Goal: Navigation & Orientation: Find specific page/section

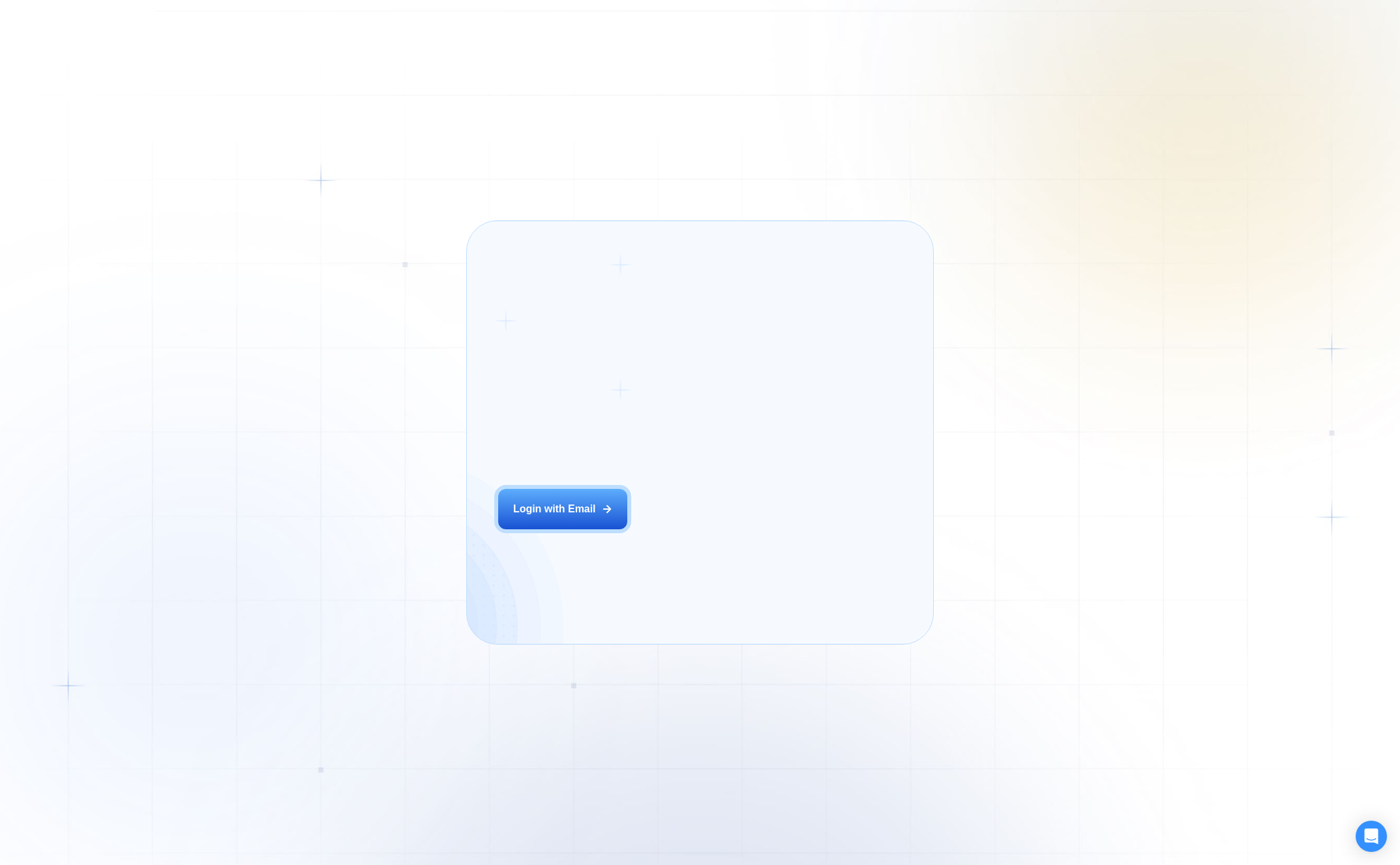
click at [655, 532] on div "Login ‍ Welcome to GigRadar. AI Business Manager for Agencies Login with Email" at bounding box center [593, 432] width 221 height 391
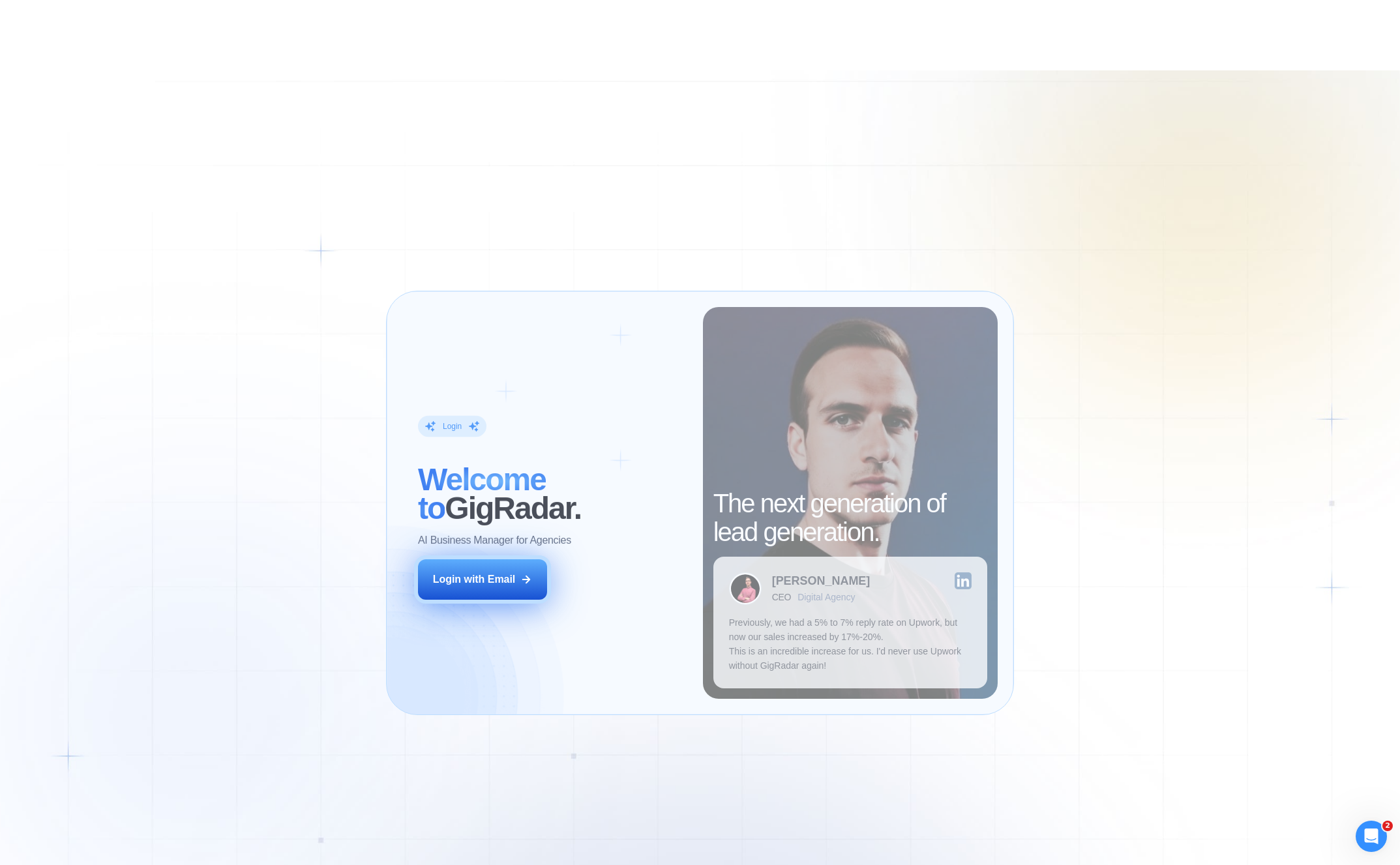
click at [528, 518] on div "Login ‍ Welcome to GigRadar. AI Business Manager for Agencies Login with Email" at bounding box center [552, 503] width 301 height 391
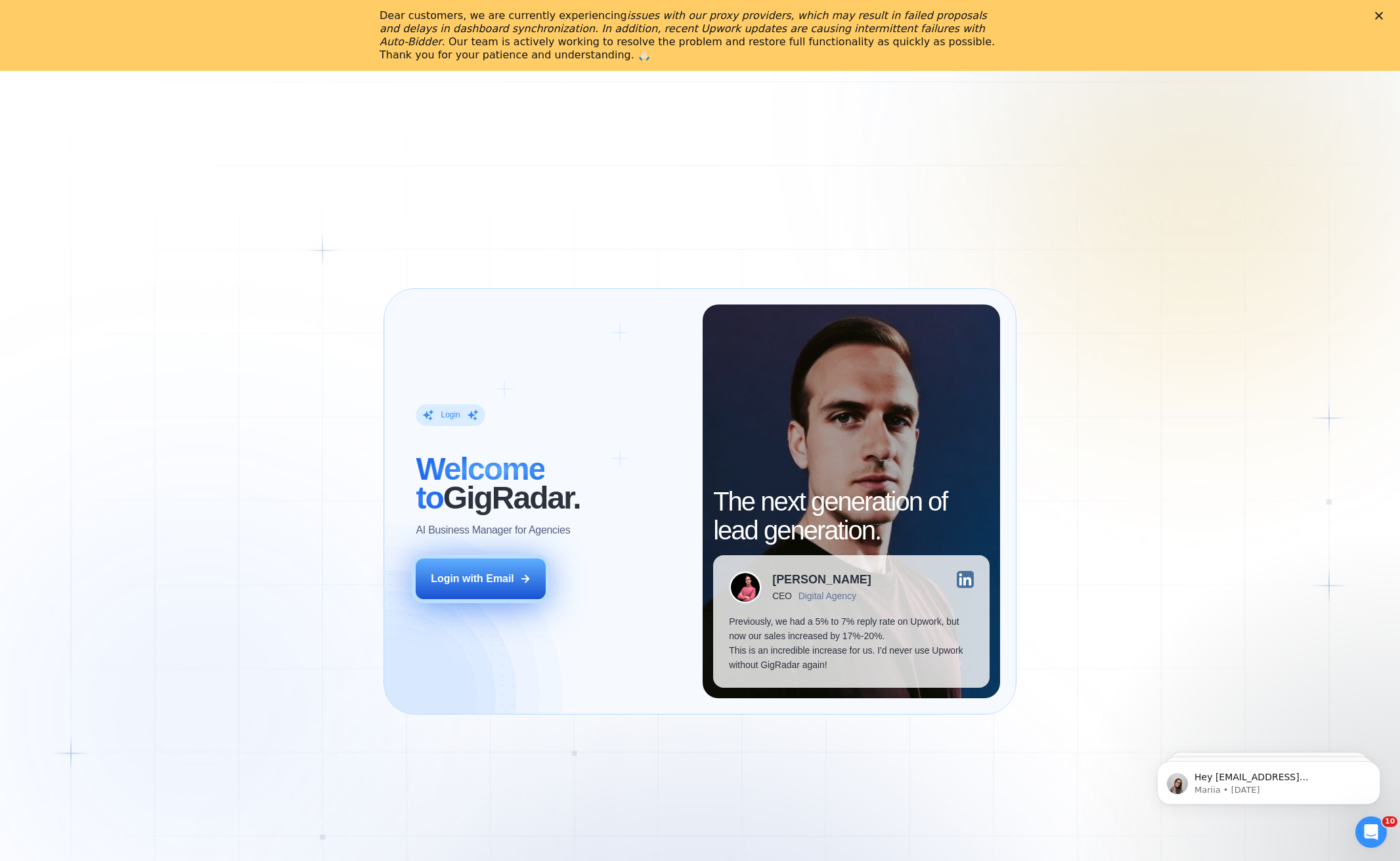
click at [479, 593] on button "Login with Email" at bounding box center [480, 579] width 130 height 41
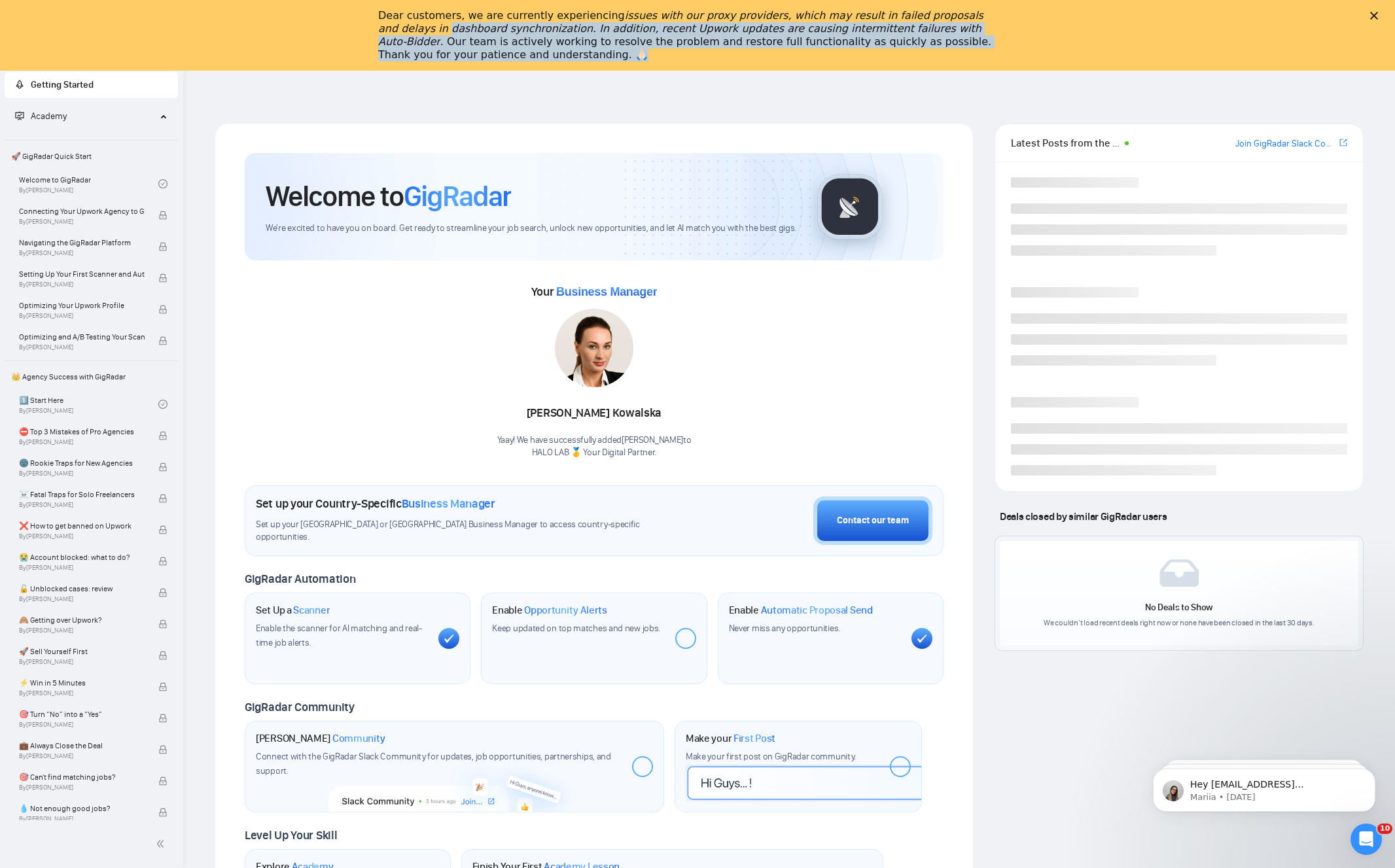
click at [1380, 14] on div "Dear customers, we are currently experiencing issues with our proxy providers, …" at bounding box center [698, 35] width 1395 height 60
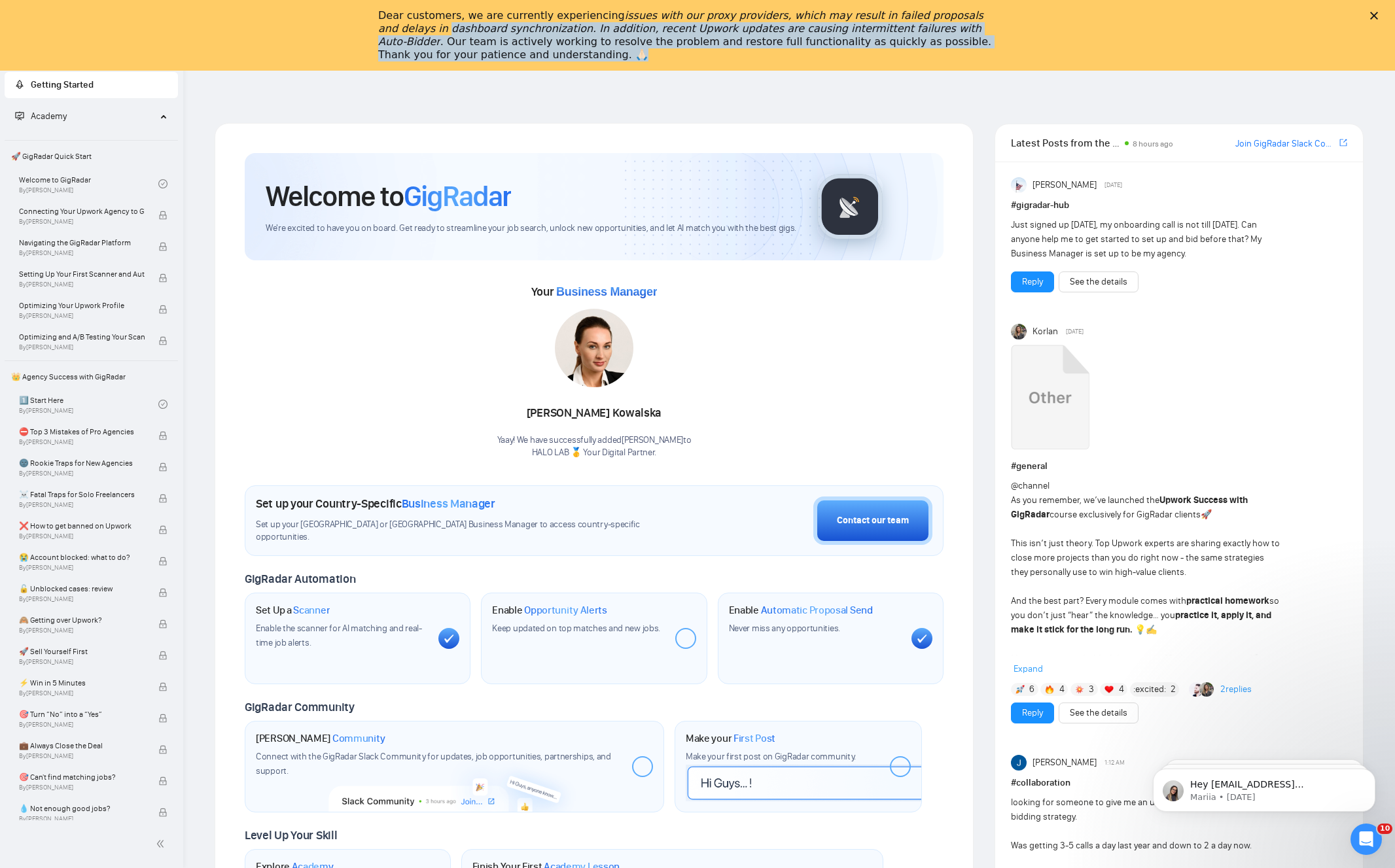
click at [1377, 14] on div "Dear customers, we are currently experiencing issues with our proxy providers, …" at bounding box center [698, 35] width 1395 height 60
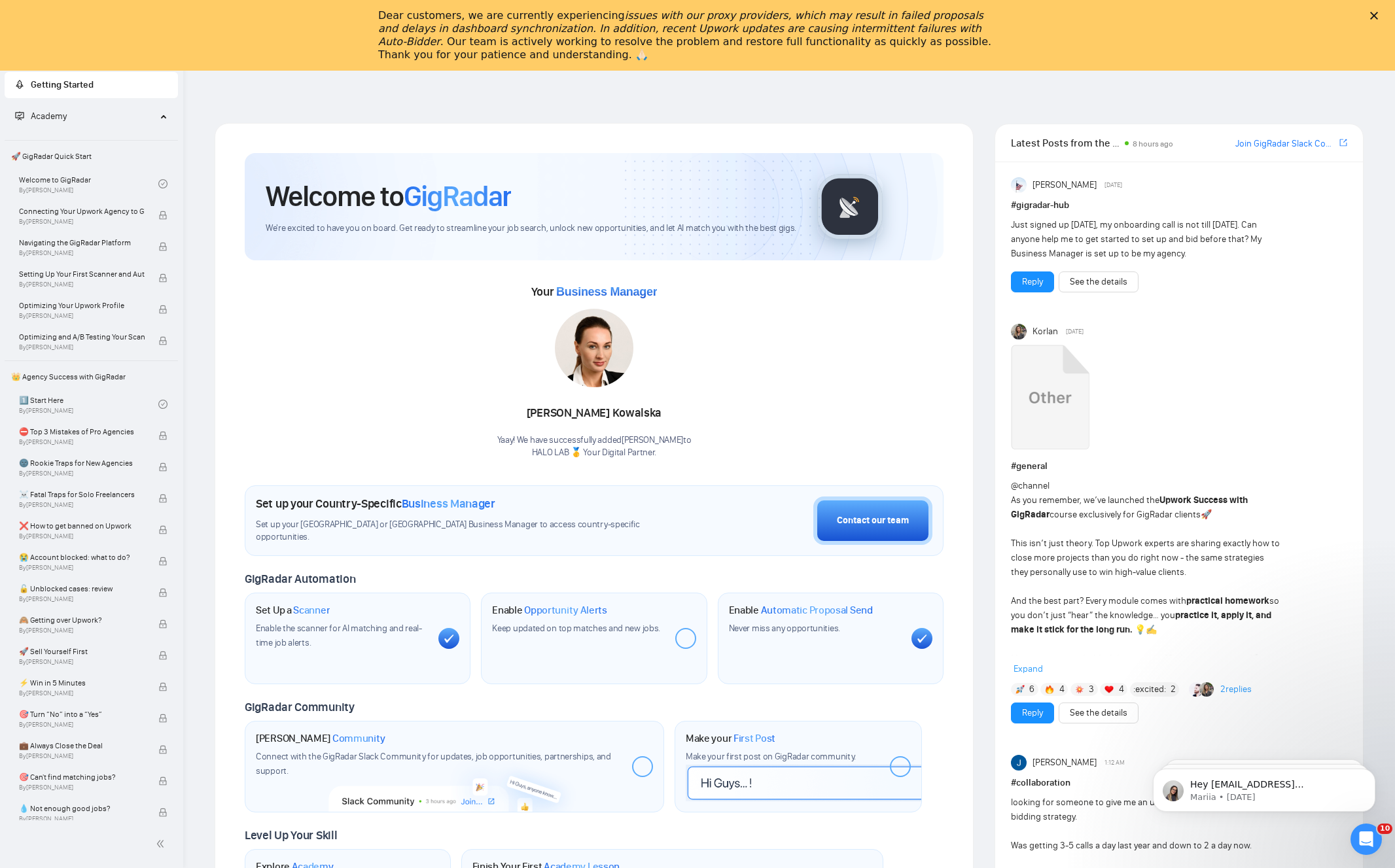
click at [1378, 13] on polygon "Close" at bounding box center [1374, 16] width 7 height 7
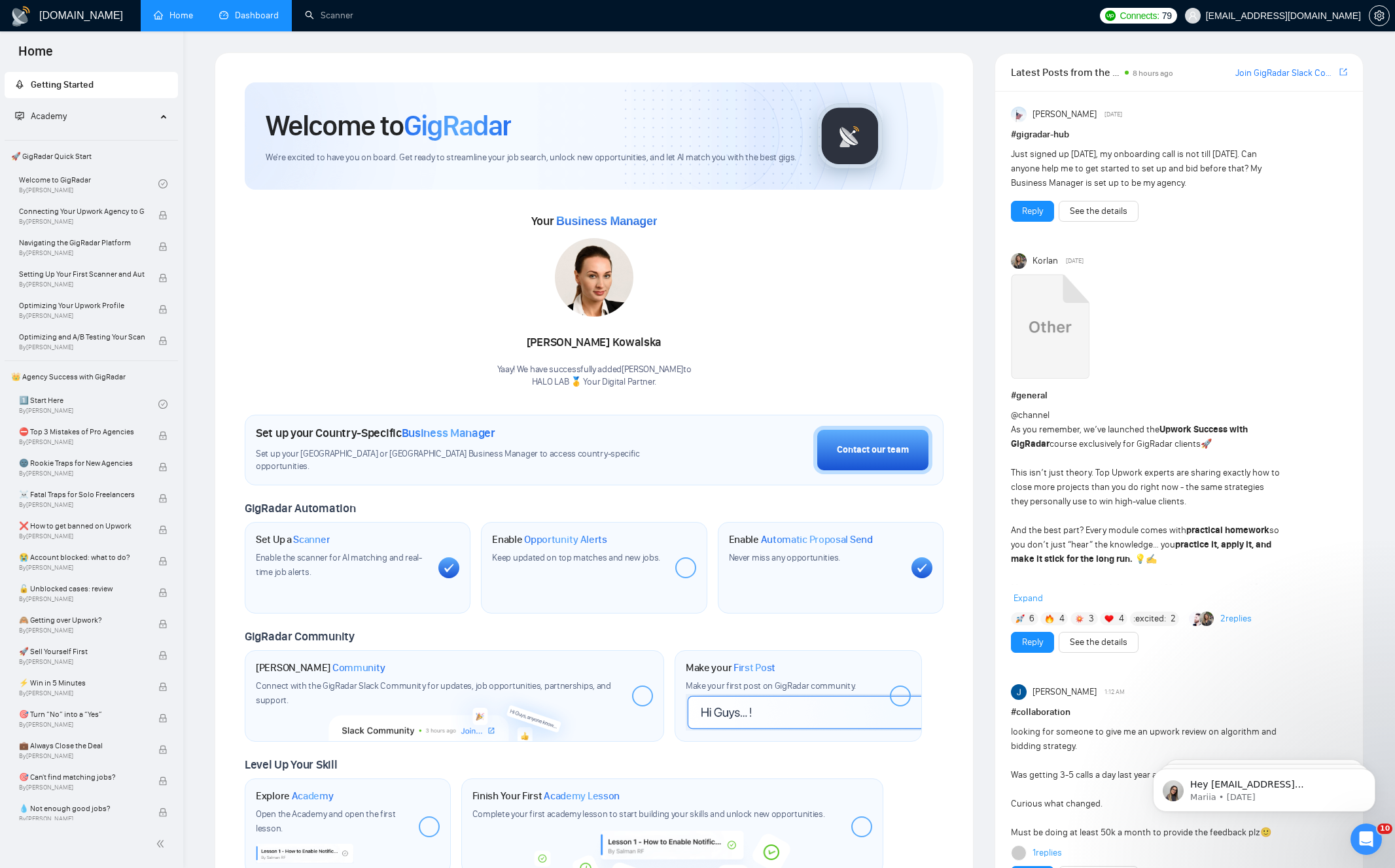
click at [263, 11] on link "Dashboard" at bounding box center [249, 15] width 60 height 11
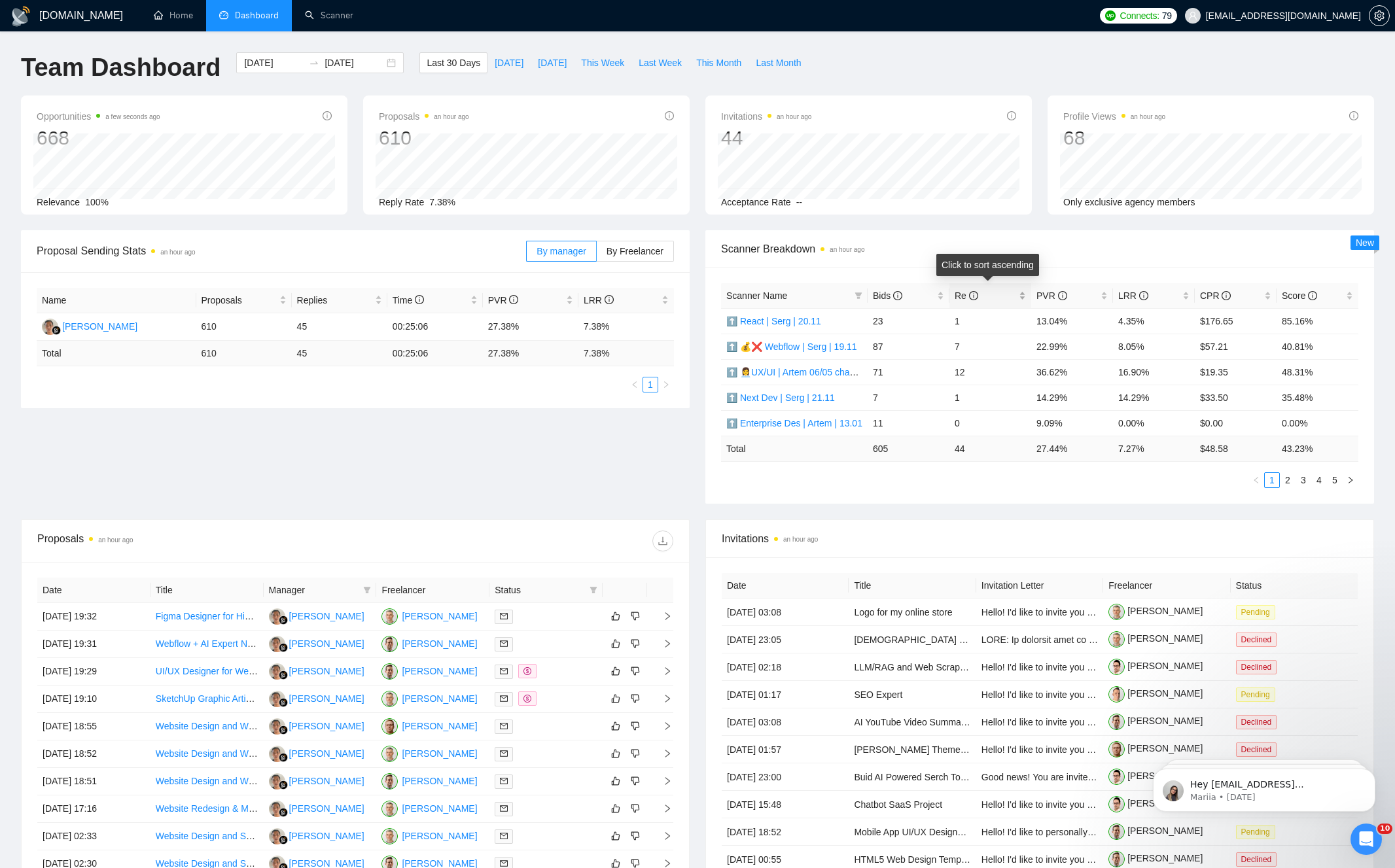
click at [993, 299] on span "Re" at bounding box center [986, 296] width 61 height 14
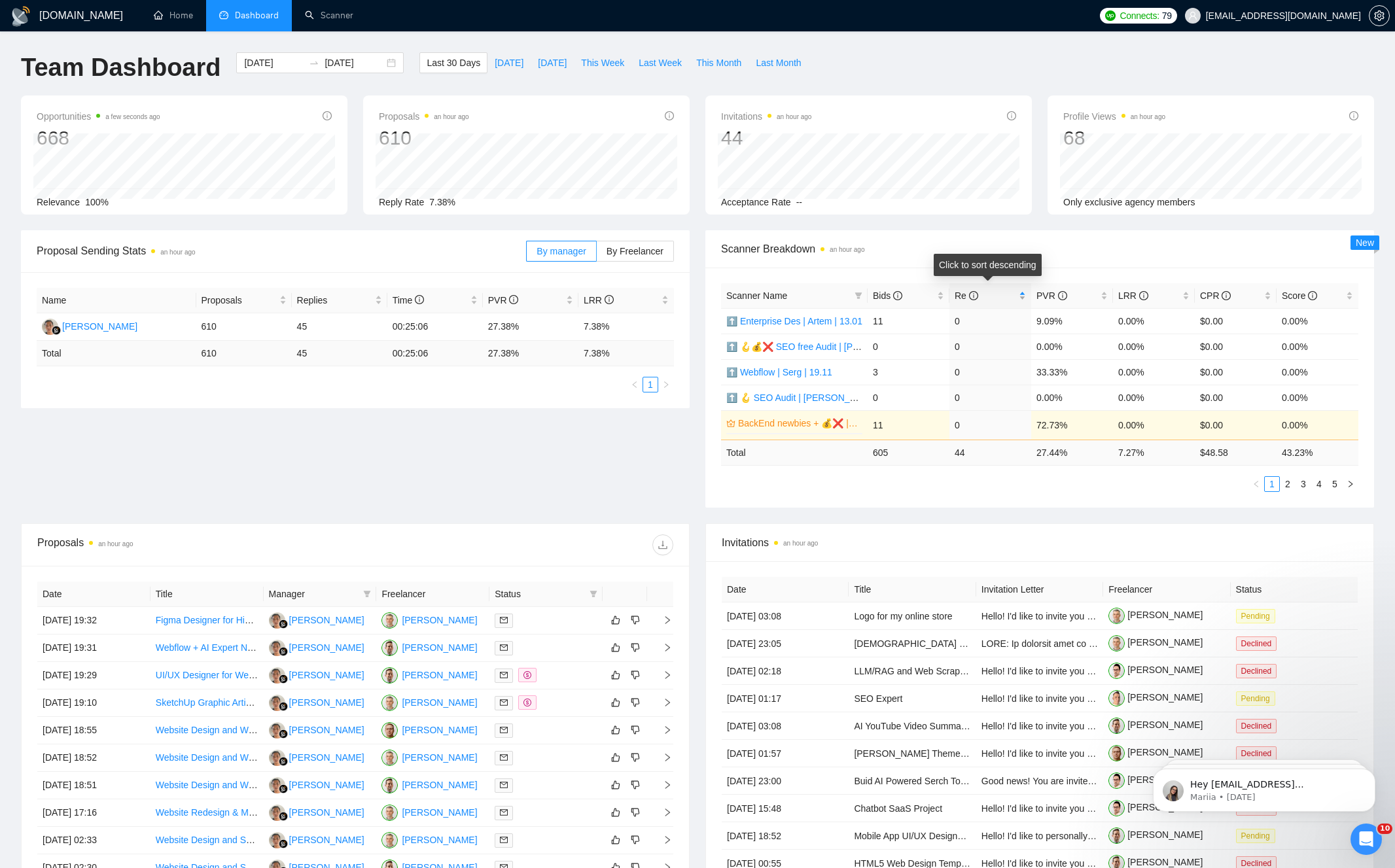
click at [995, 299] on span "Re" at bounding box center [986, 296] width 61 height 14
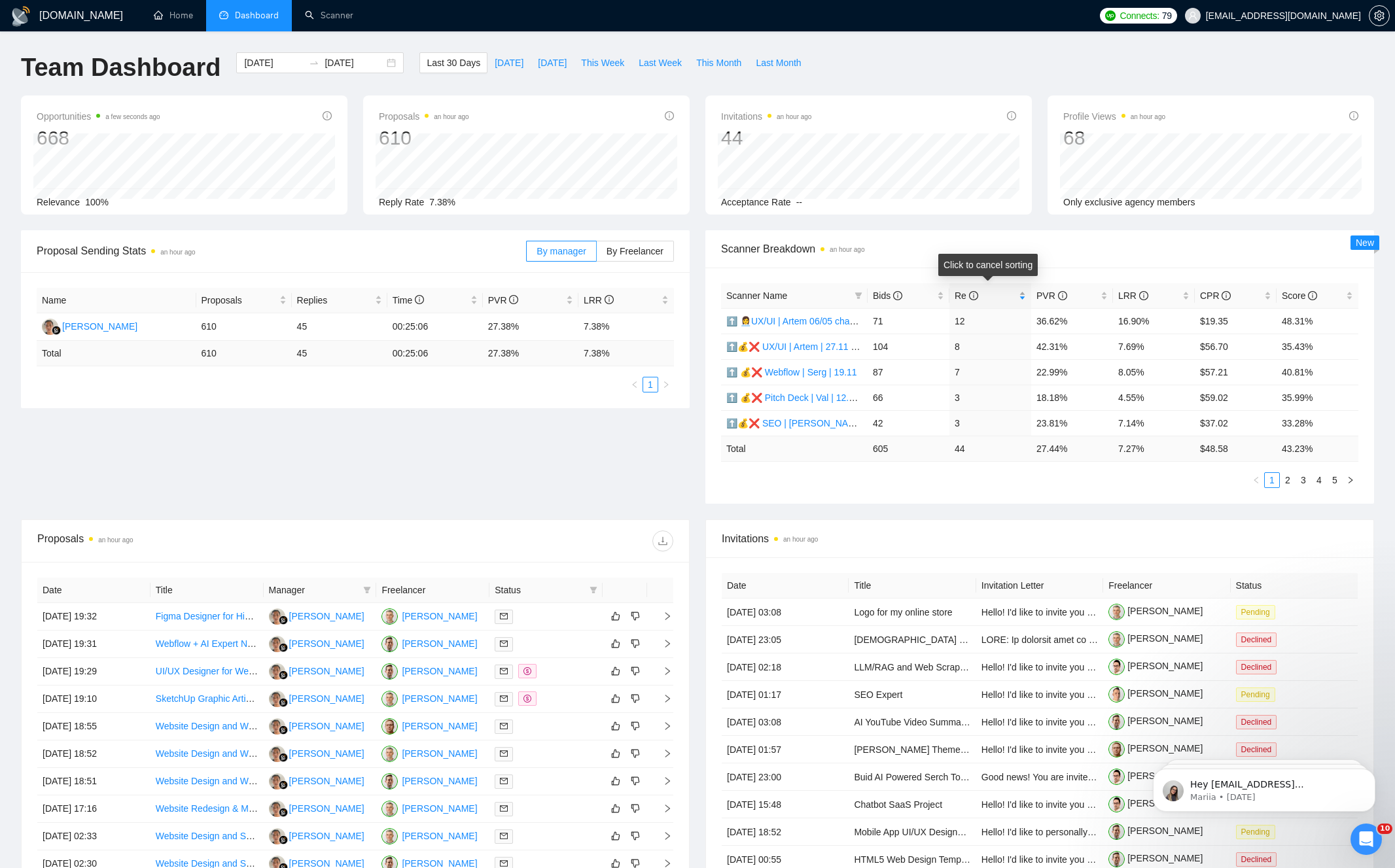
click at [995, 299] on span "Re" at bounding box center [986, 296] width 61 height 14
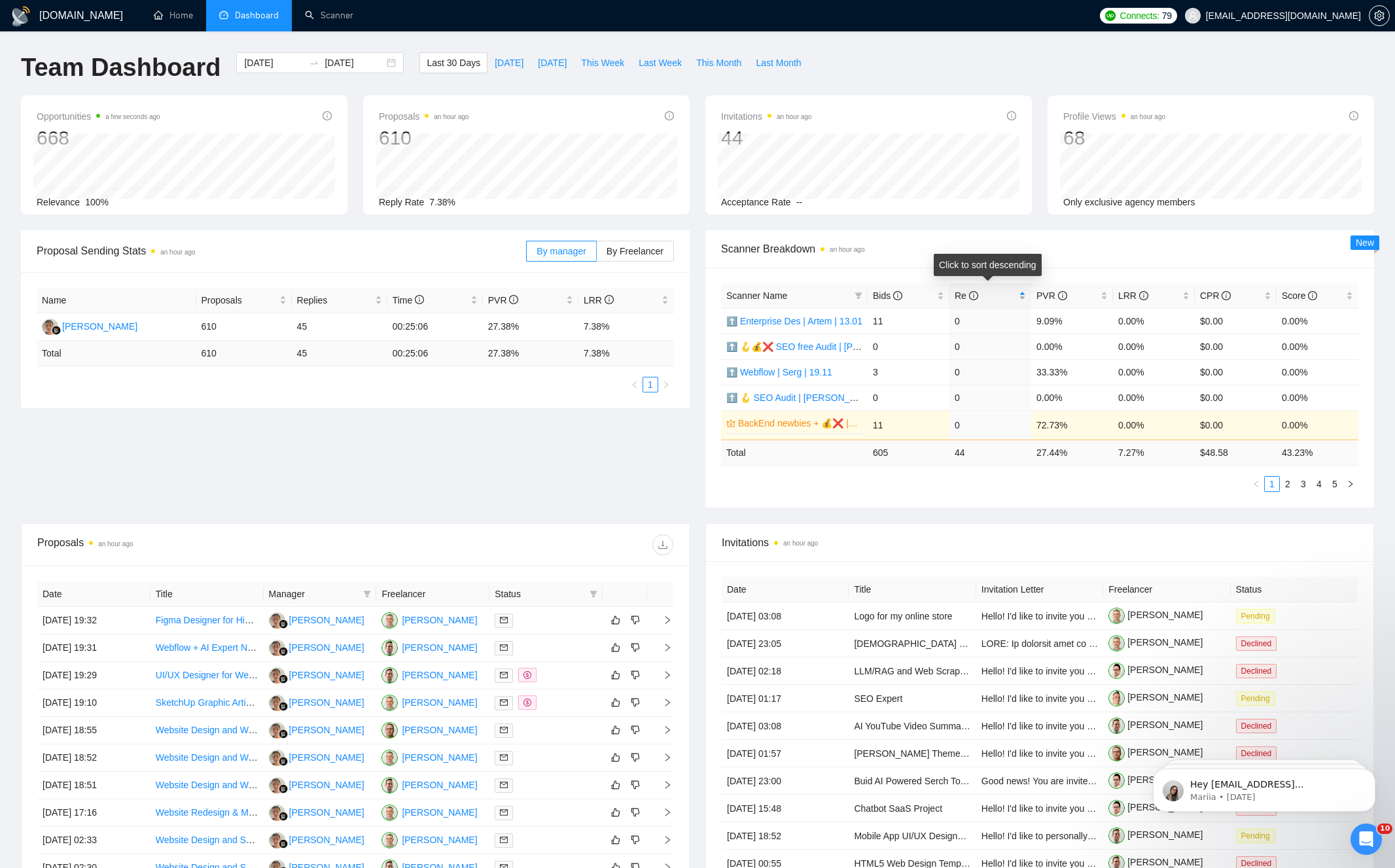
click at [995, 299] on span "Re" at bounding box center [986, 296] width 61 height 14
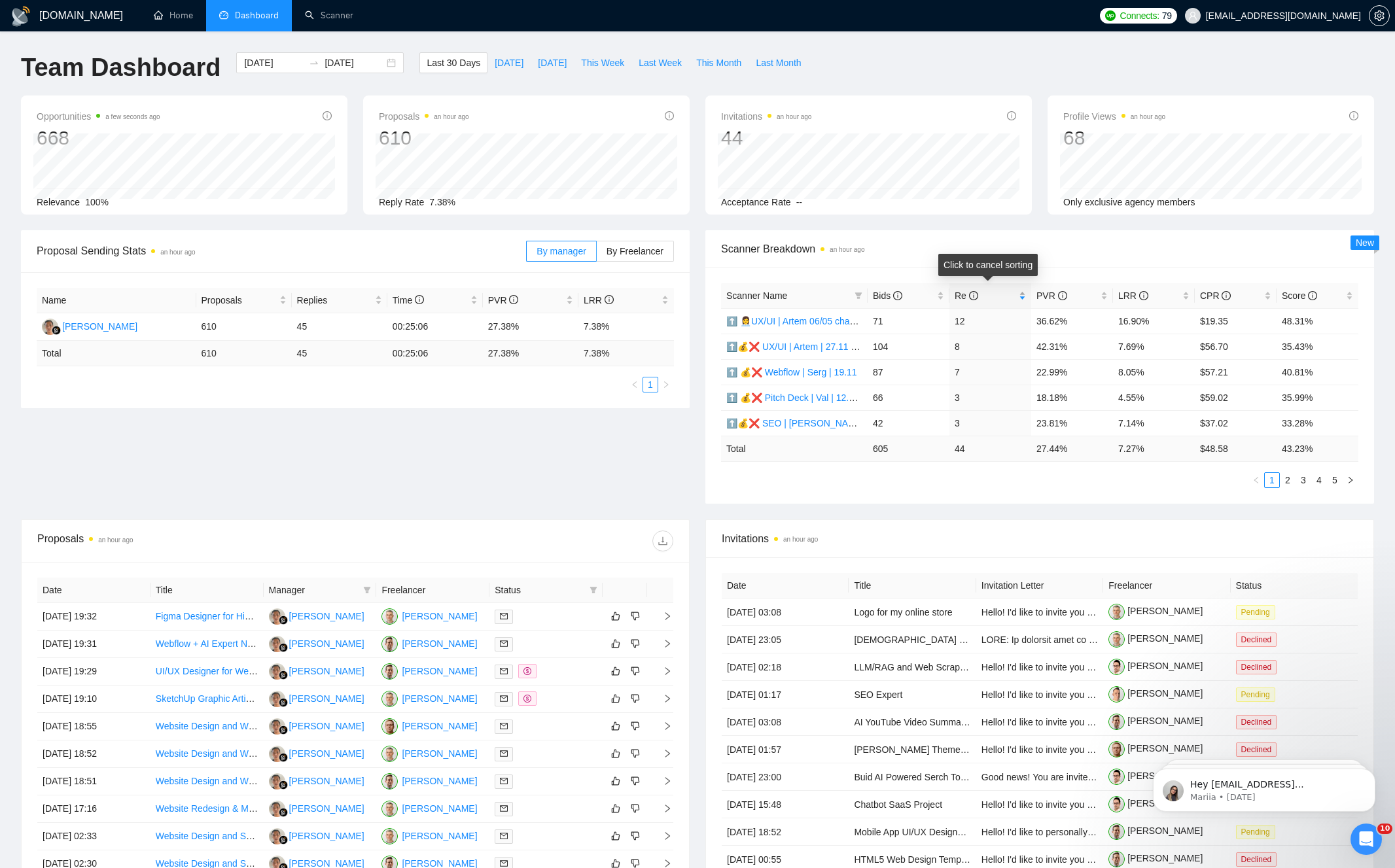
click at [995, 299] on span "Re" at bounding box center [986, 296] width 61 height 14
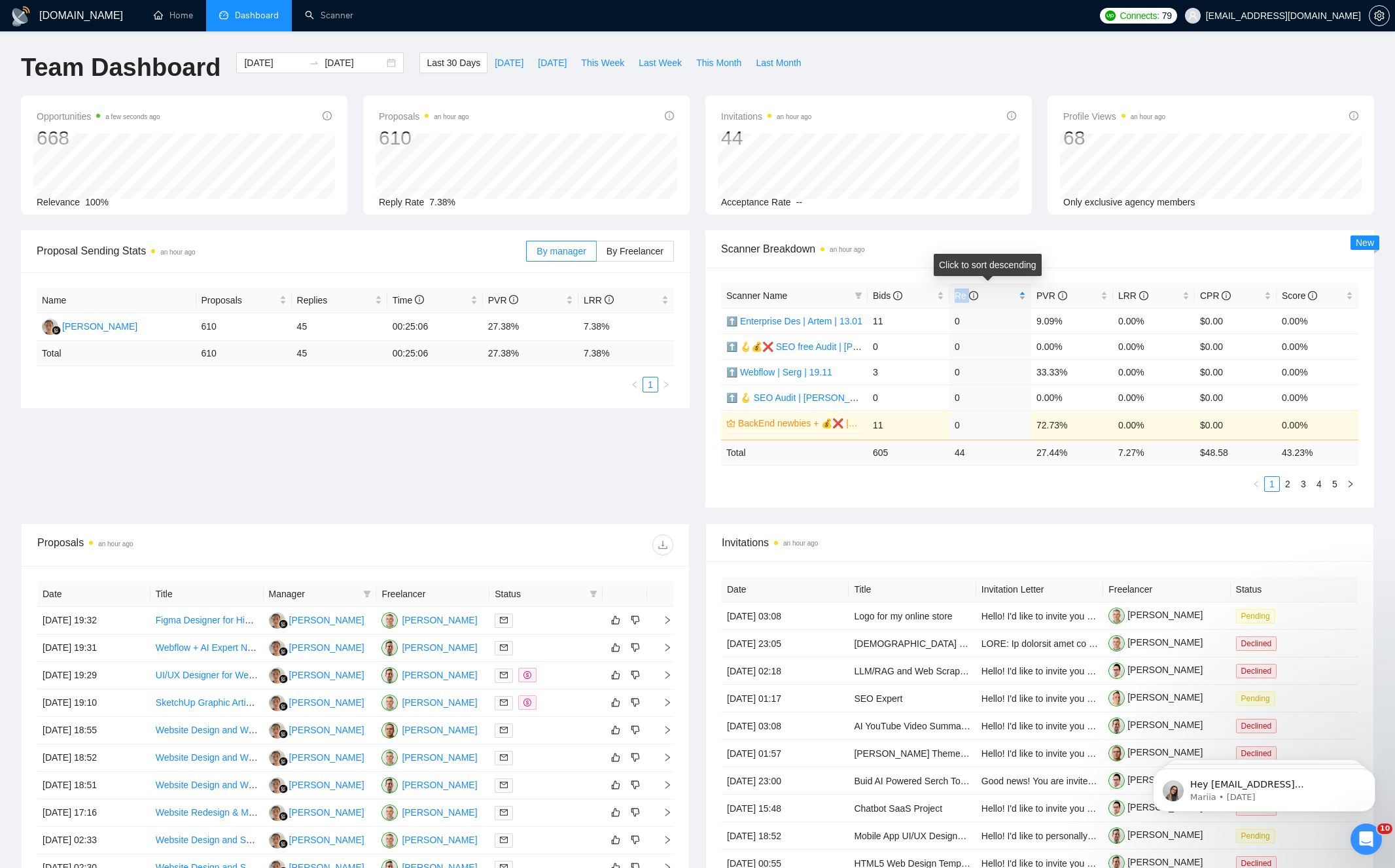
click at [995, 299] on span "Re" at bounding box center [986, 296] width 61 height 14
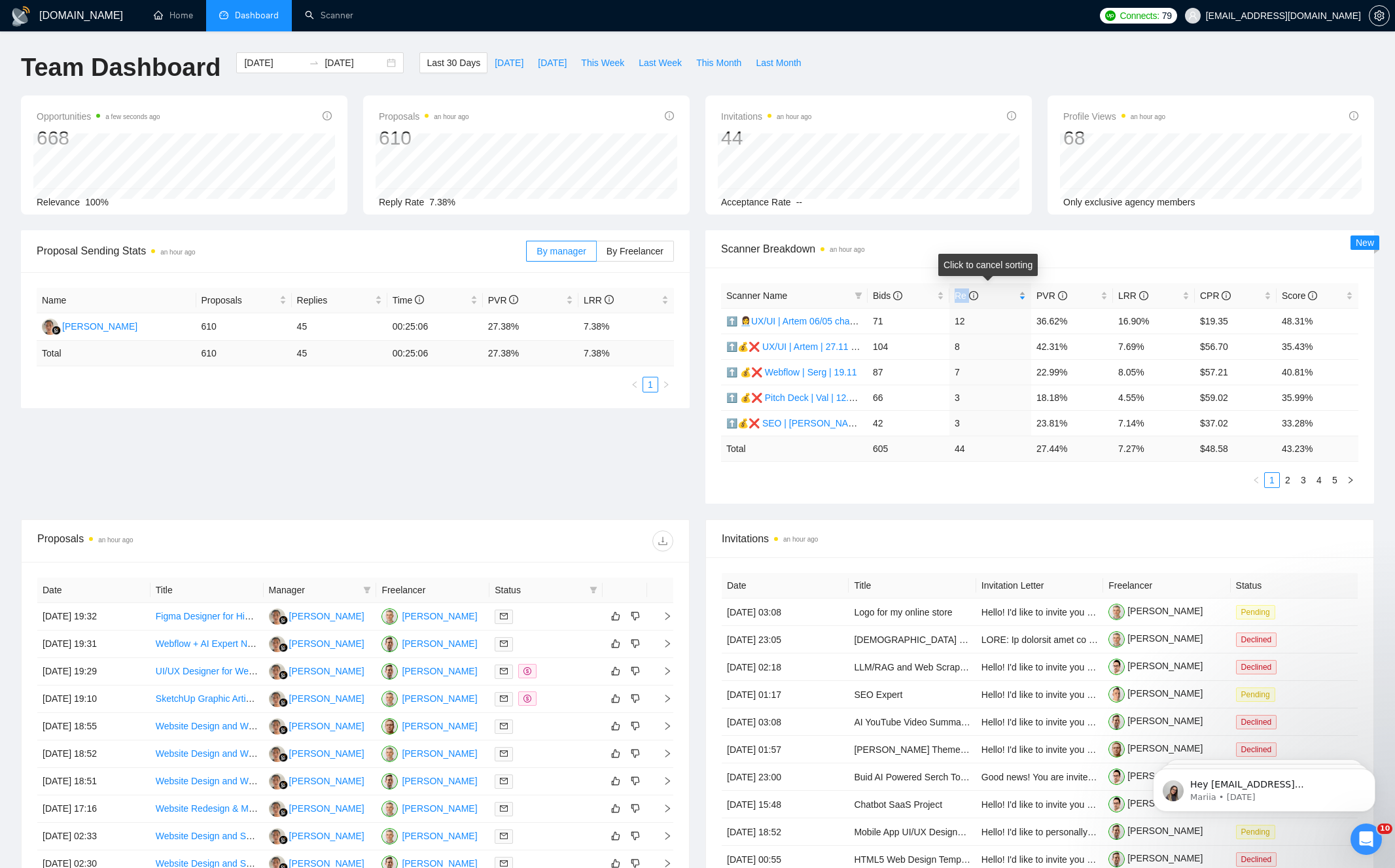
click at [995, 299] on span "Re" at bounding box center [986, 296] width 61 height 14
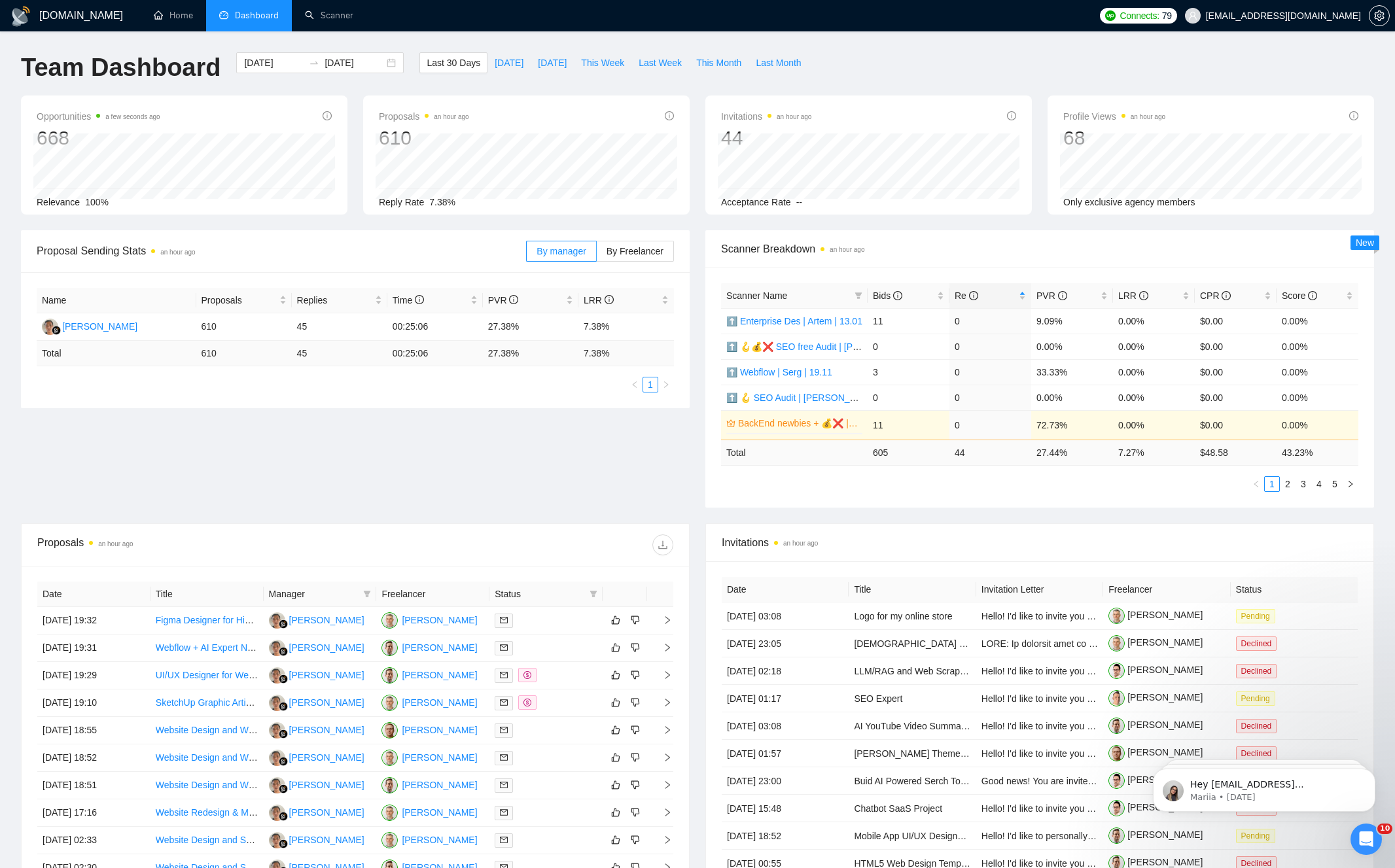
click at [622, 483] on div "Proposal Sending Stats an hour ago By manager By Freelancer Name Proposals Repl…" at bounding box center [697, 377] width 1369 height 293
